Goal: Download file/media

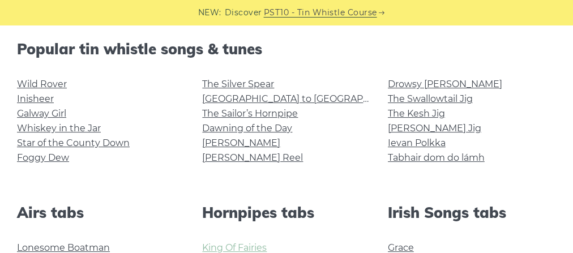
scroll to position [181, 0]
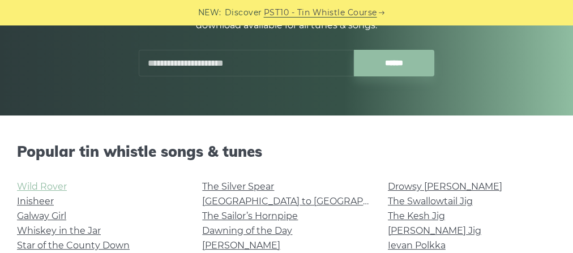
click at [46, 192] on link "Wild Rover" at bounding box center [42, 186] width 50 height 11
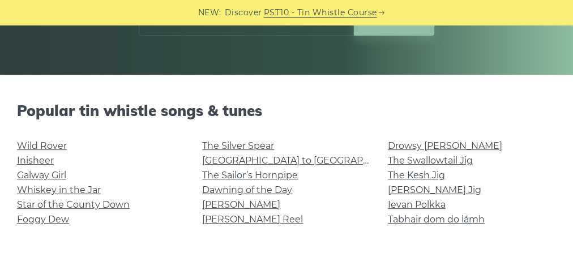
scroll to position [272, 0]
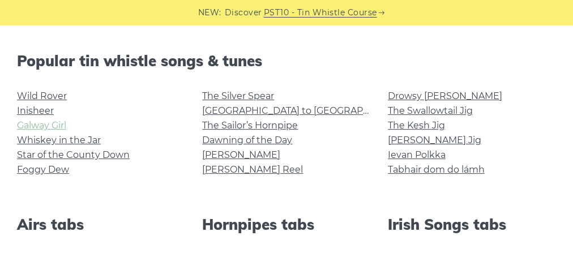
click at [66, 131] on link "Galway Girl" at bounding box center [41, 125] width 49 height 11
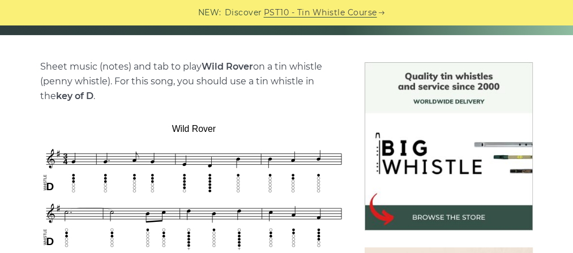
scroll to position [181, 0]
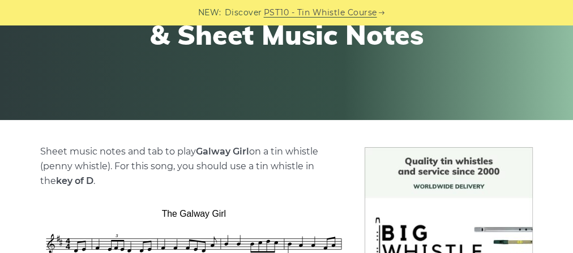
scroll to position [272, 0]
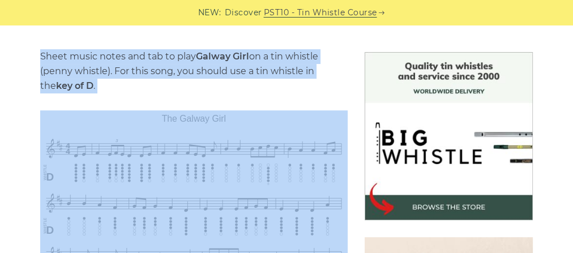
drag, startPoint x: 40, startPoint y: 57, endPoint x: 323, endPoint y: 199, distance: 316.0
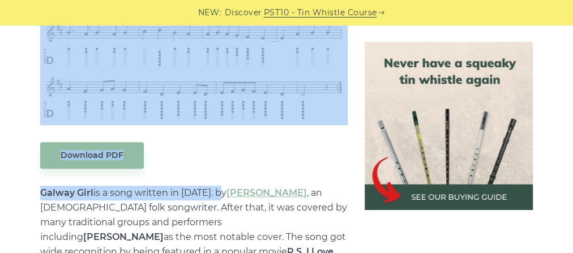
click at [184, 169] on div "Download PDF" at bounding box center [193, 155] width 307 height 27
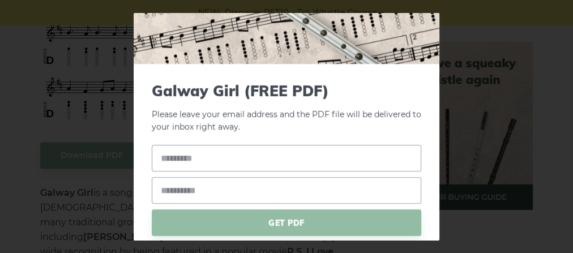
scroll to position [0, 0]
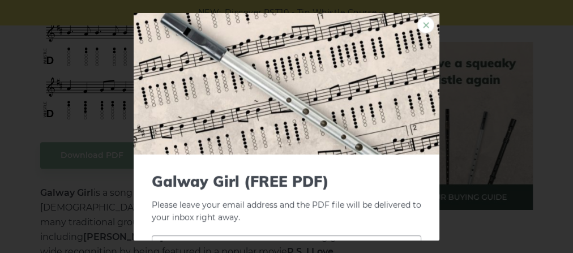
click at [417, 26] on link "×" at bounding box center [425, 24] width 17 height 17
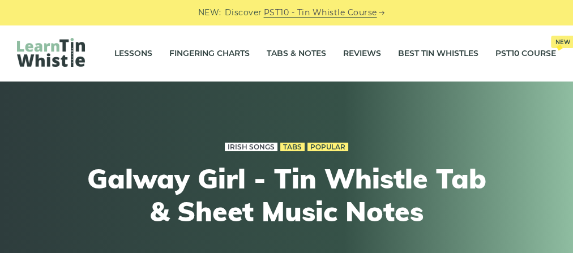
click at [228, 143] on link "Irish Songs" at bounding box center [251, 147] width 53 height 9
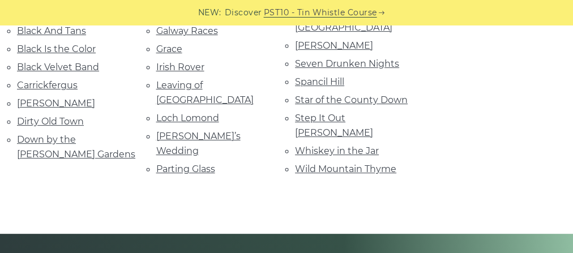
scroll to position [362, 0]
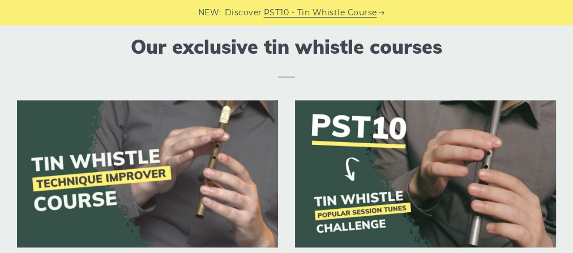
scroll to position [1170, 0]
